Goal: Information Seeking & Learning: Learn about a topic

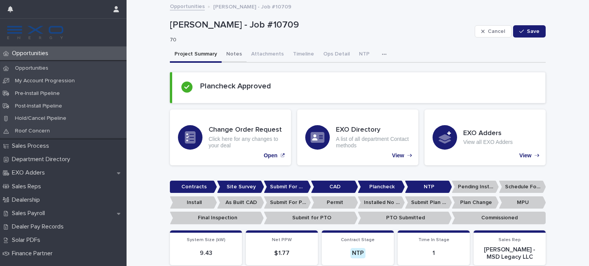
drag, startPoint x: 233, startPoint y: 53, endPoint x: 271, endPoint y: 61, distance: 39.4
click at [233, 53] on button "Notes" at bounding box center [234, 55] width 25 height 16
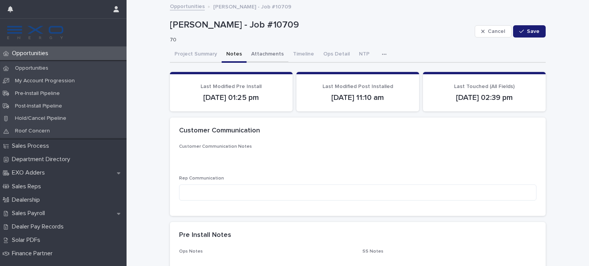
click at [263, 53] on button "Attachments" at bounding box center [267, 55] width 42 height 16
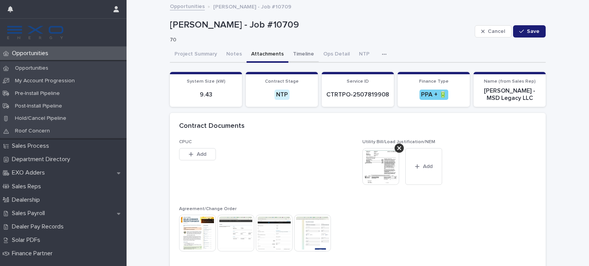
drag, startPoint x: 284, startPoint y: 52, endPoint x: 291, endPoint y: 57, distance: 8.0
click at [288, 52] on button "Timeline" at bounding box center [303, 55] width 30 height 16
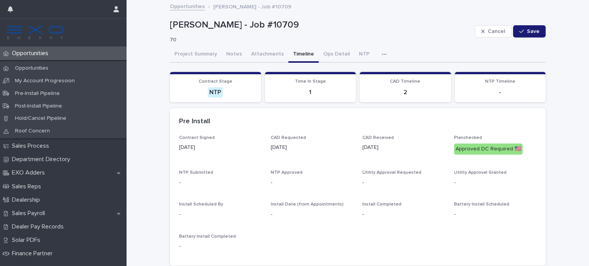
click at [364, 56] on div "Project Summary Notes Attachments Timeline Ops Detail NTP Activity" at bounding box center [358, 55] width 376 height 16
click at [382, 54] on icon "button" at bounding box center [384, 54] width 4 height 1
click at [355, 74] on button "Activity" at bounding box center [357, 74] width 51 height 11
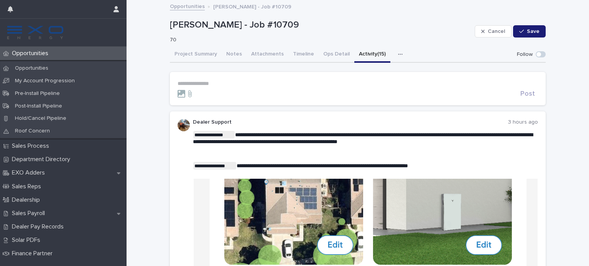
click at [367, 54] on button "Activity (15)" at bounding box center [372, 55] width 36 height 16
click at [393, 54] on button "button" at bounding box center [401, 54] width 17 height 15
click at [371, 72] on button "NTP" at bounding box center [374, 74] width 51 height 11
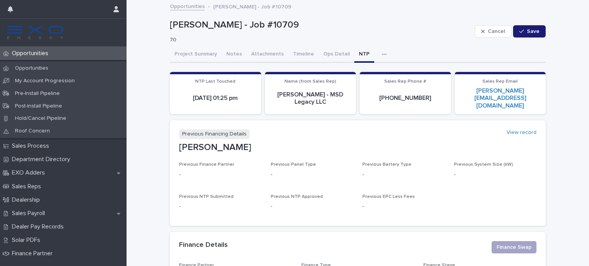
scroll to position [38, 0]
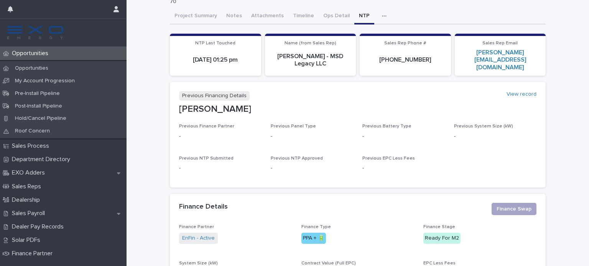
click at [377, 18] on button "button" at bounding box center [385, 15] width 17 height 15
click at [363, 40] on button "Activity (15)" at bounding box center [357, 35] width 51 height 11
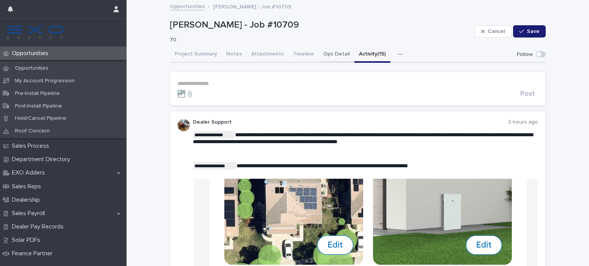
click at [330, 53] on button "Ops Detail" at bounding box center [337, 55] width 36 height 16
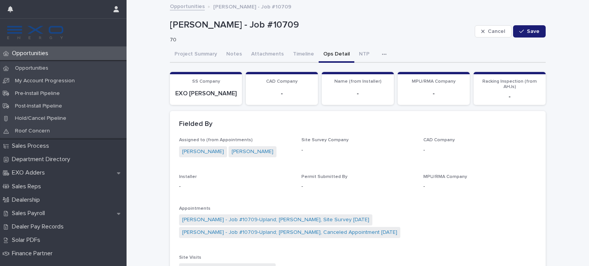
click at [195, 55] on button "Project Summary" at bounding box center [196, 55] width 52 height 16
